Goal: Transaction & Acquisition: Purchase product/service

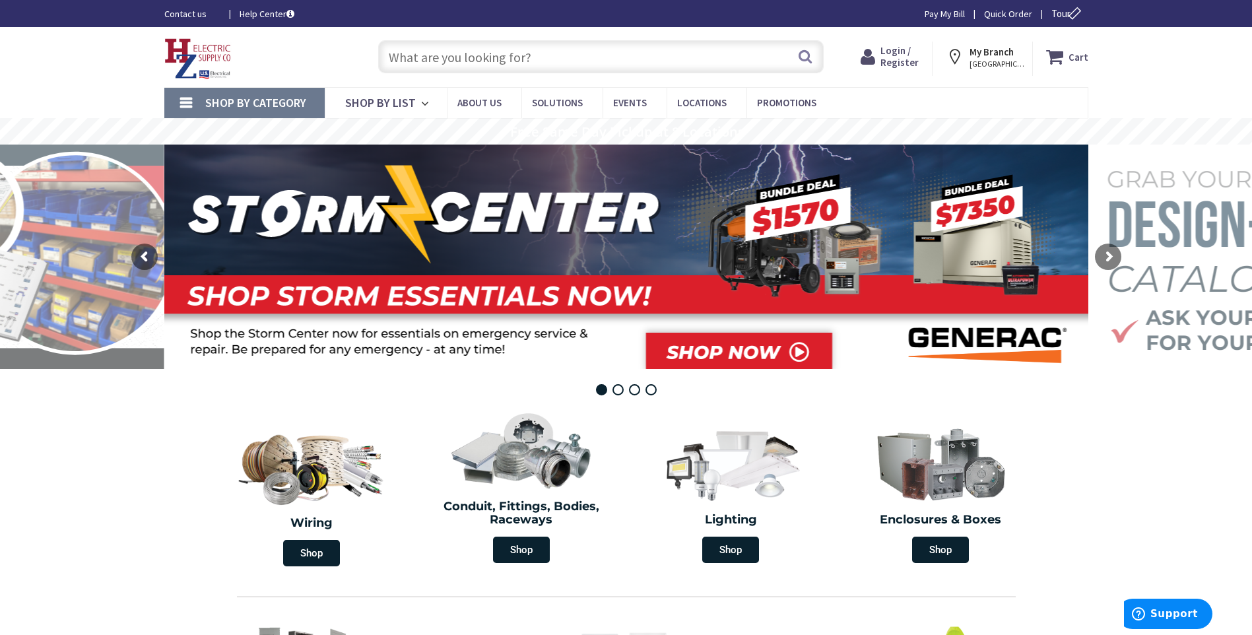
click at [895, 66] on span "Login / Register" at bounding box center [900, 56] width 38 height 24
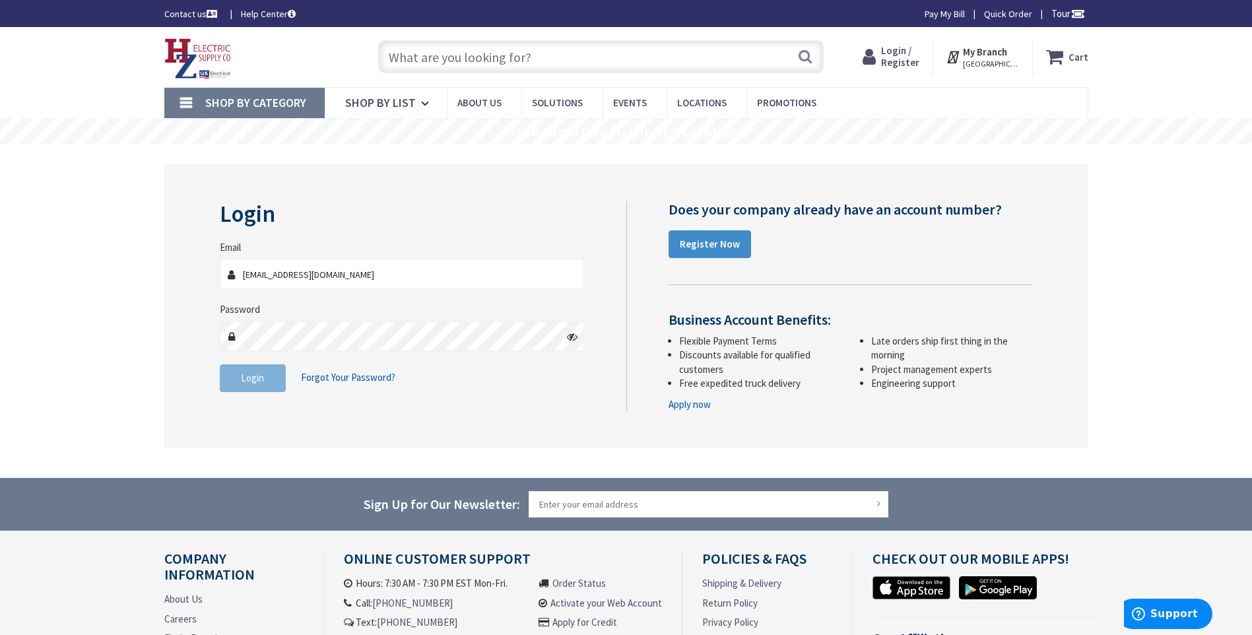
type input "[EMAIL_ADDRESS][DOMAIN_NAME]"
click at [259, 376] on span "Login" at bounding box center [252, 378] width 23 height 13
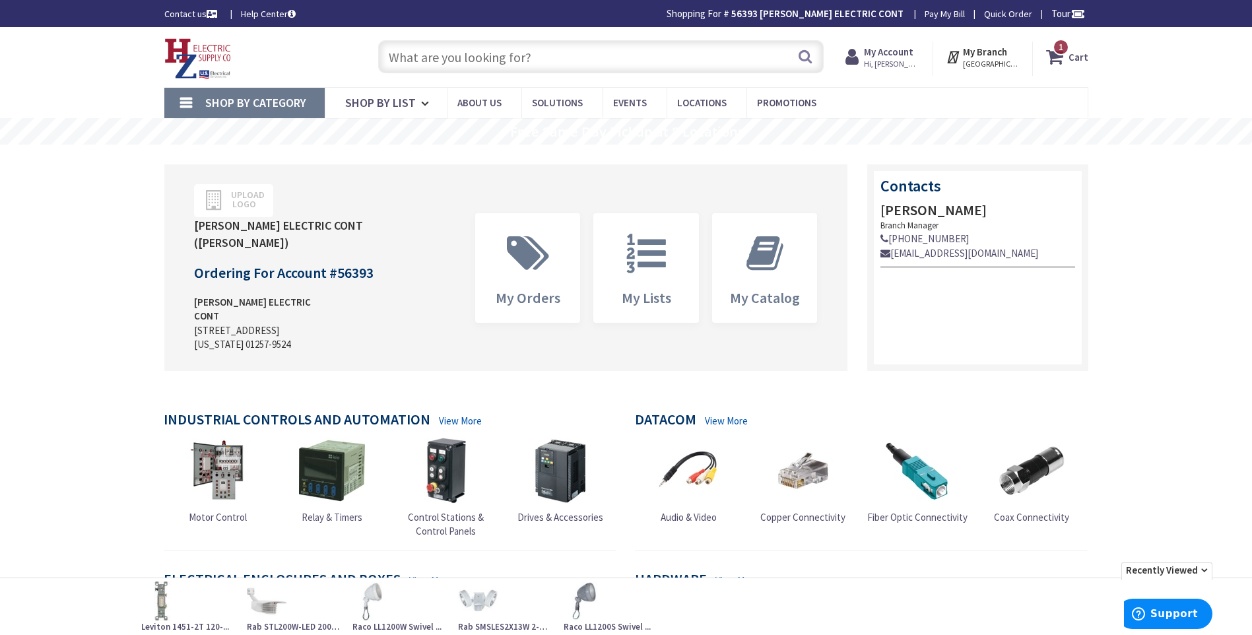
click at [430, 50] on input "text" at bounding box center [601, 56] width 446 height 33
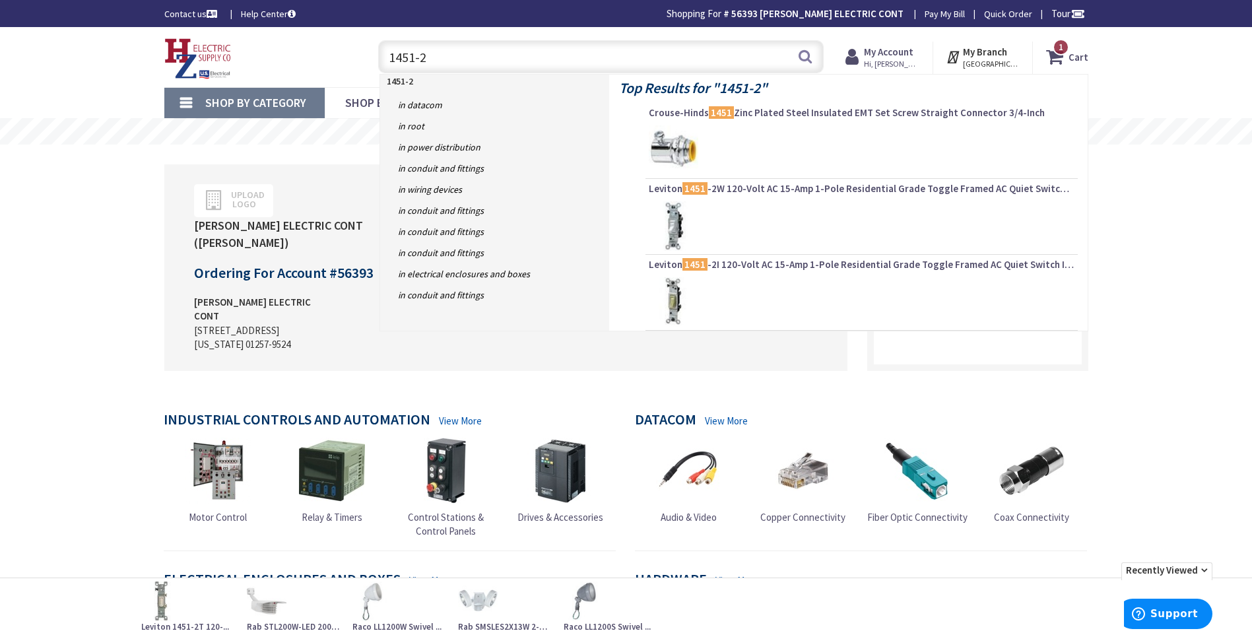
type input "1451-2T"
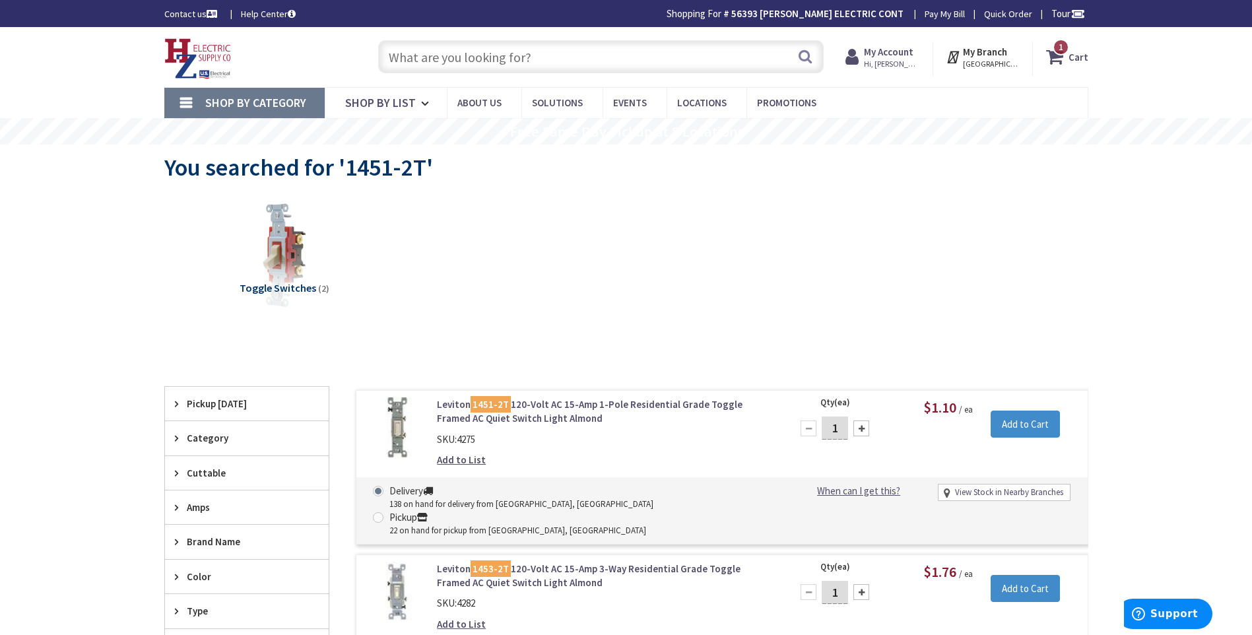
click at [440, 50] on input "text" at bounding box center [601, 56] width 446 height 33
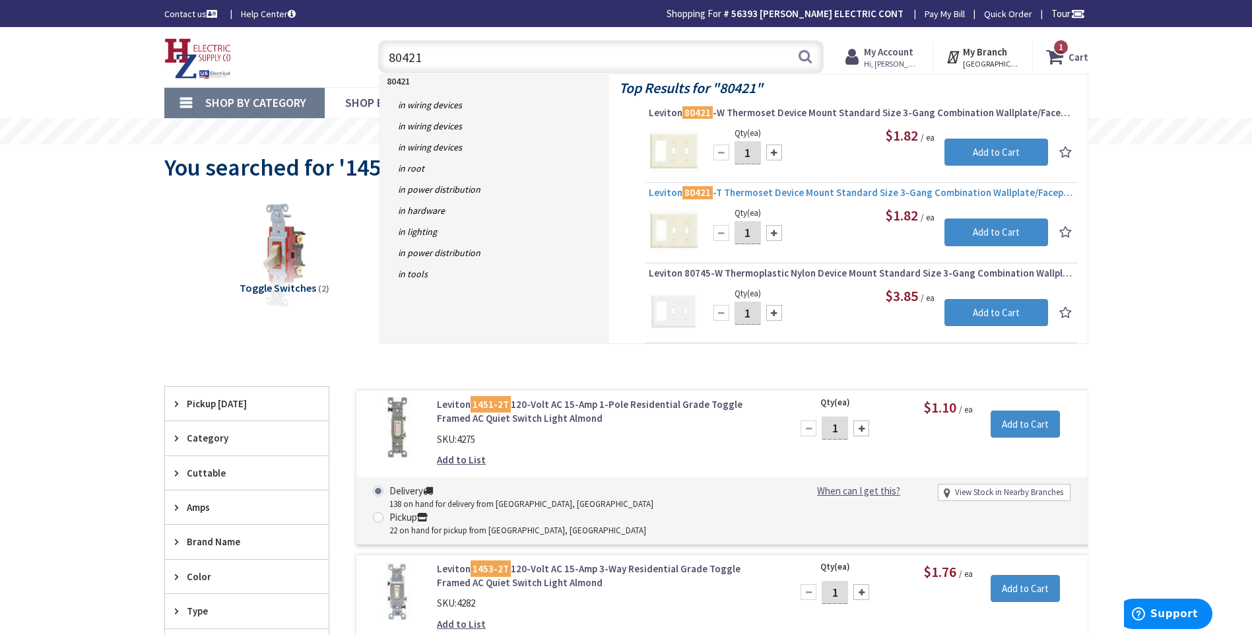
type input "80421"
click at [821, 189] on span "Leviton 80421 -T Thermoset Device Mount Standard Size 3-Gang Combination Wallpl…" at bounding box center [862, 192] width 426 height 13
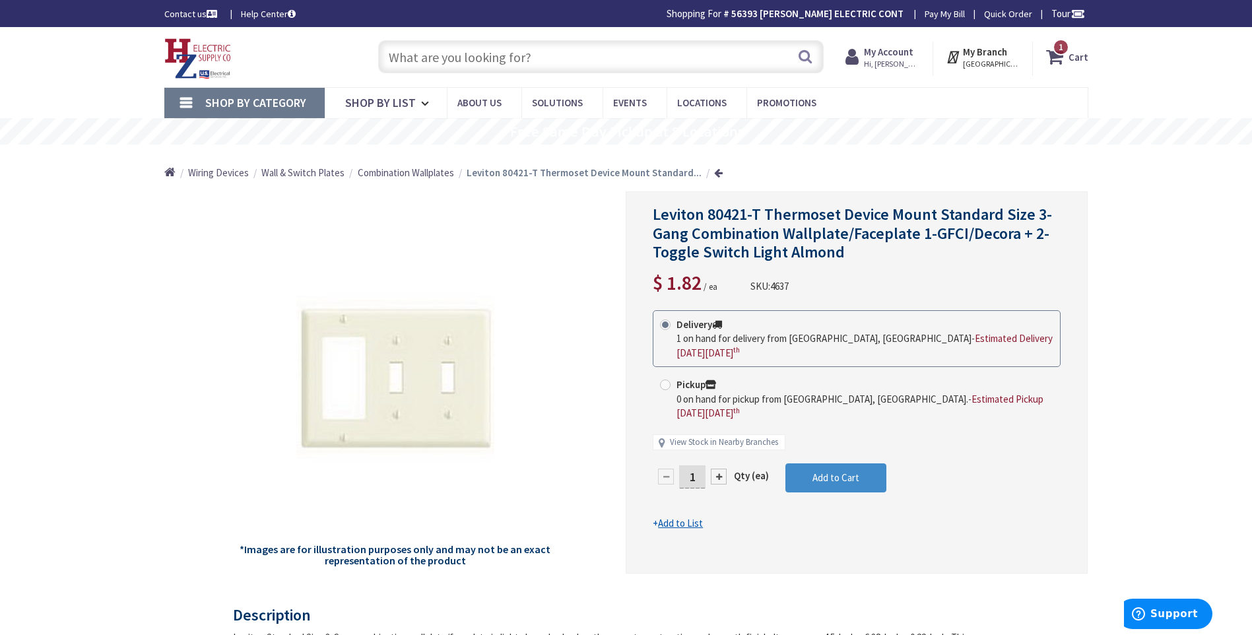
click at [436, 61] on input "text" at bounding box center [601, 56] width 446 height 33
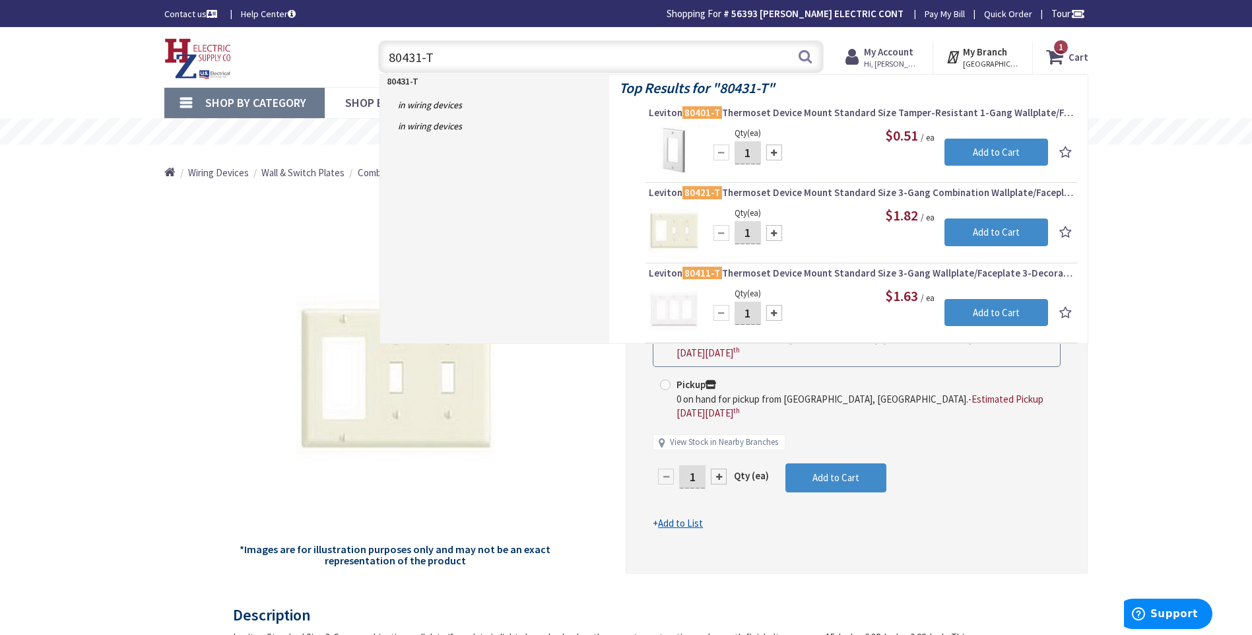
type input "80431-T"
click at [904, 57] on strong "My Account" at bounding box center [889, 52] width 50 height 13
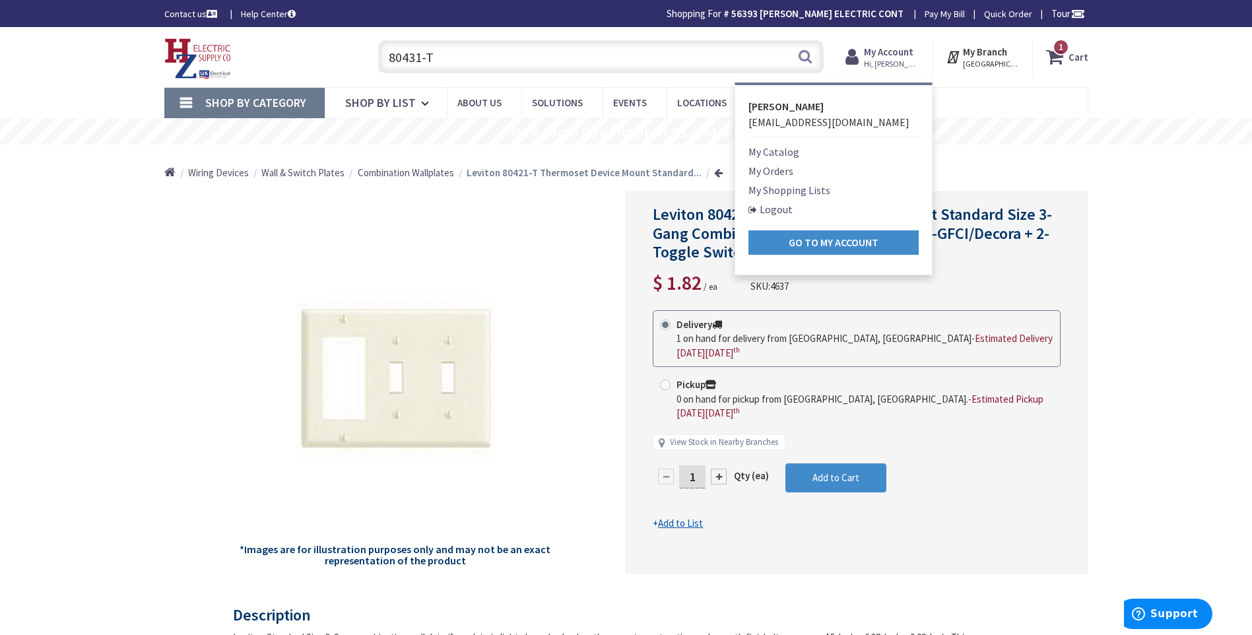
click at [784, 207] on link "Logout" at bounding box center [771, 209] width 44 height 16
